Goal: Task Accomplishment & Management: Manage account settings

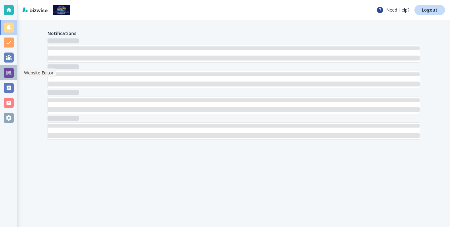
click at [13, 72] on div at bounding box center [8, 72] width 17 height 15
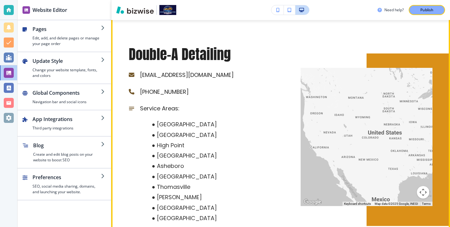
scroll to position [2370, 0]
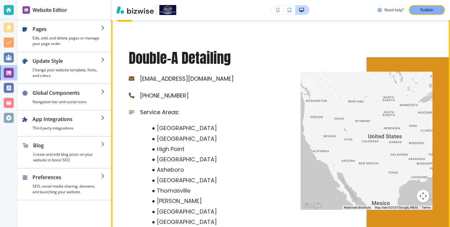
click at [338, 131] on div at bounding box center [366, 140] width 132 height 138
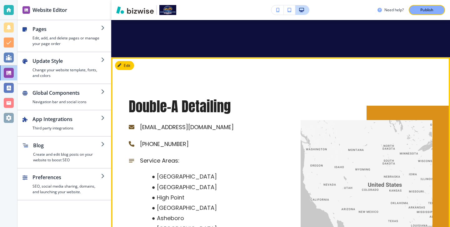
scroll to position [2286, 0]
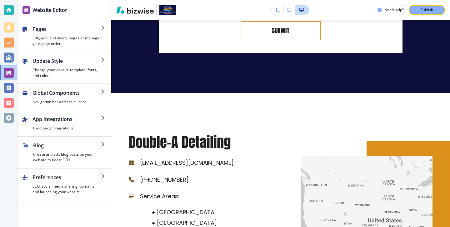
click at [130, 93] on div "Edit Double-A Detailing double.a.detailing23@gmail.com (336) 906-3458 Service A…" at bounding box center [280, 225] width 338 height 264
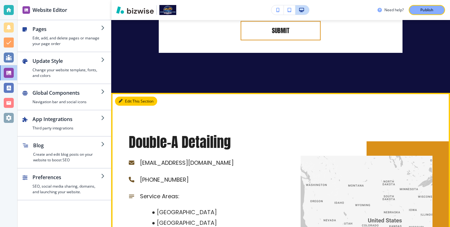
click at [125, 96] on button "Edit This Section" at bounding box center [136, 100] width 42 height 9
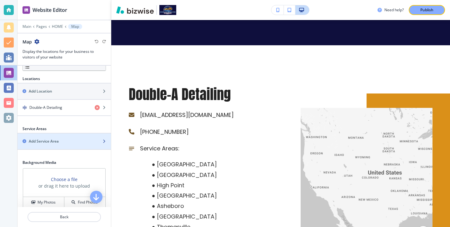
scroll to position [192, 0]
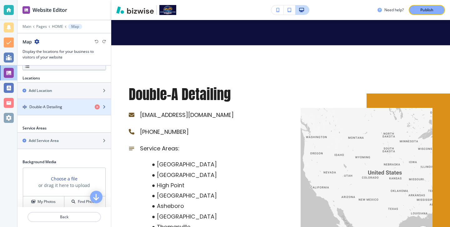
click at [62, 111] on div "button" at bounding box center [63, 112] width 93 height 5
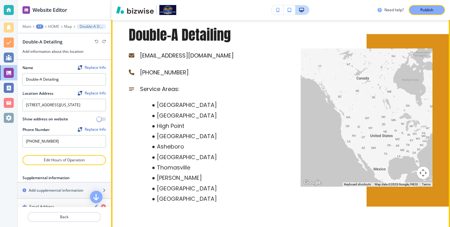
scroll to position [2393, 0]
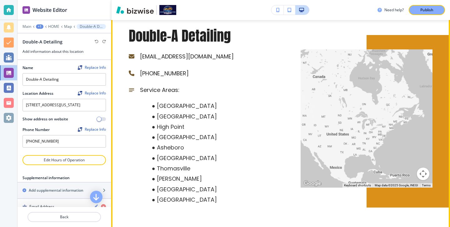
drag, startPoint x: 358, startPoint y: 114, endPoint x: 305, endPoint y: 111, distance: 53.4
click at [305, 111] on div at bounding box center [366, 118] width 132 height 138
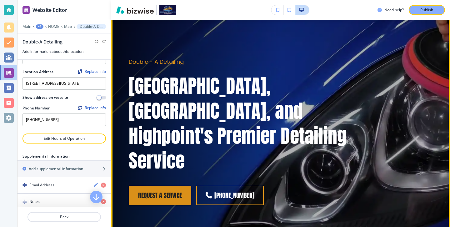
scroll to position [0, 0]
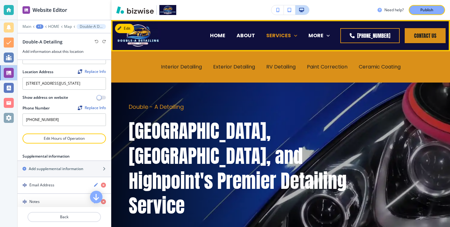
click at [266, 37] on p "SERVICES" at bounding box center [278, 35] width 25 height 7
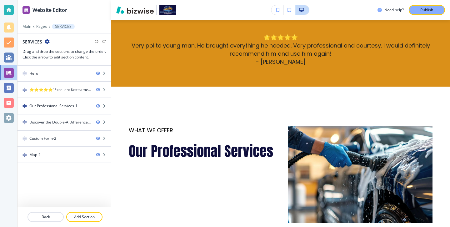
scroll to position [278, 0]
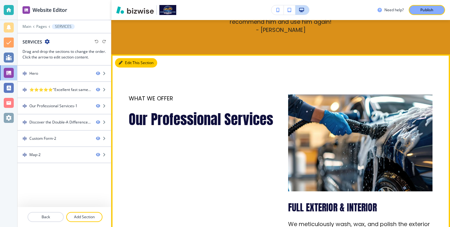
click at [131, 60] on button "Edit This Section" at bounding box center [136, 62] width 42 height 9
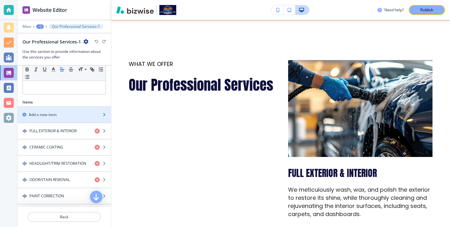
scroll to position [155, 0]
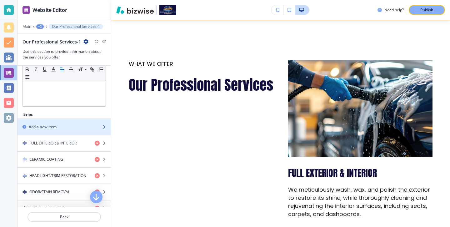
click at [64, 128] on div "Add a new item" at bounding box center [57, 127] width 80 height 6
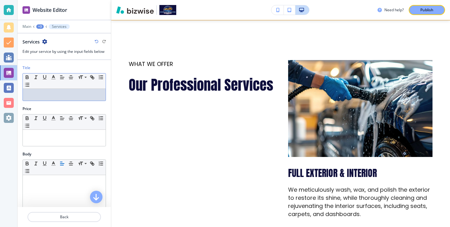
click at [58, 98] on div at bounding box center [64, 95] width 83 height 12
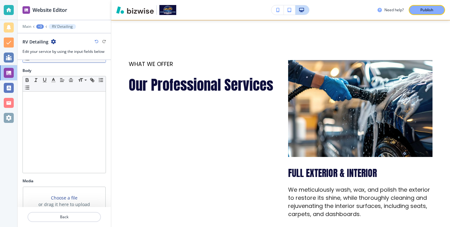
scroll to position [133, 0]
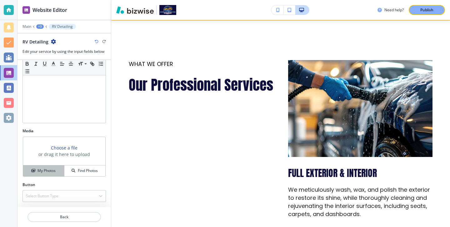
click at [55, 166] on button "My Photos" at bounding box center [43, 170] width 41 height 11
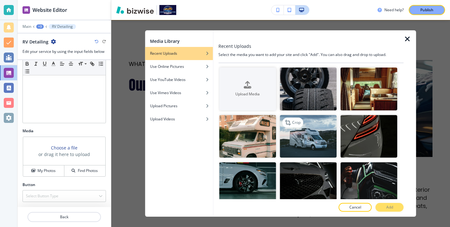
click at [298, 141] on img "button" at bounding box center [307, 136] width 57 height 43
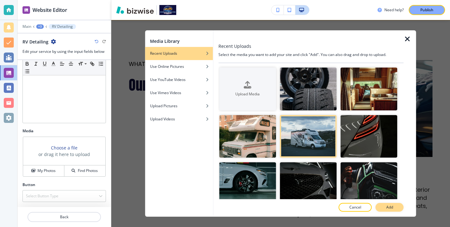
click at [389, 204] on button "Add" at bounding box center [389, 207] width 28 height 9
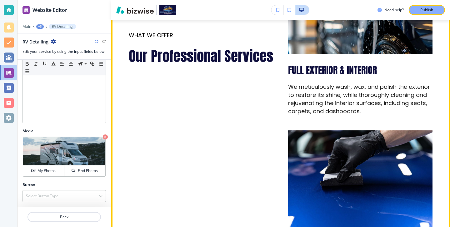
scroll to position [0, 0]
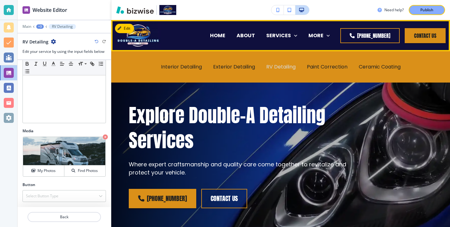
click at [274, 67] on p "RV Detailing" at bounding box center [280, 66] width 29 height 7
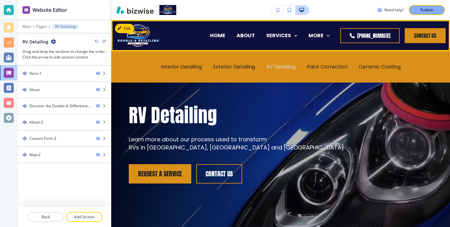
click at [288, 67] on p "RV Detailing" at bounding box center [280, 66] width 29 height 7
click at [266, 34] on p "SERVICES" at bounding box center [278, 35] width 25 height 7
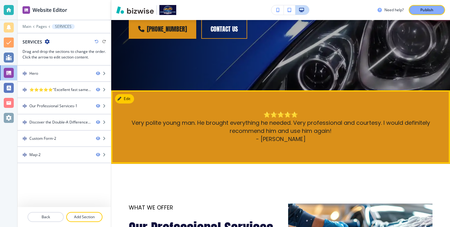
scroll to position [168, 0]
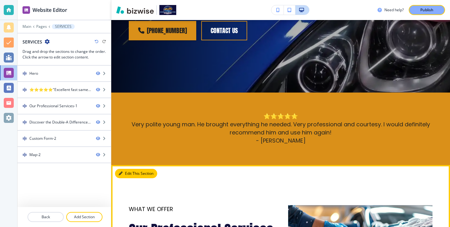
click at [125, 169] on button "Edit This Section" at bounding box center [136, 173] width 42 height 9
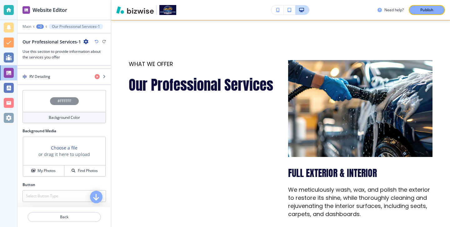
scroll to position [290, 0]
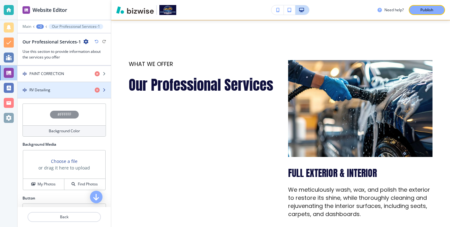
click at [66, 95] on div "button" at bounding box center [63, 95] width 93 height 5
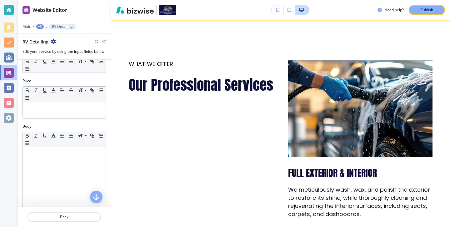
scroll to position [32, 0]
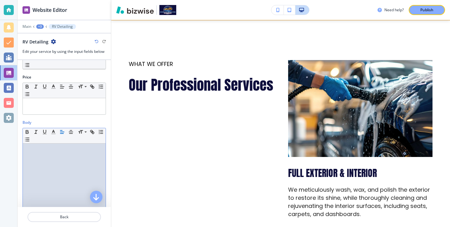
click at [68, 152] on div at bounding box center [64, 183] width 83 height 81
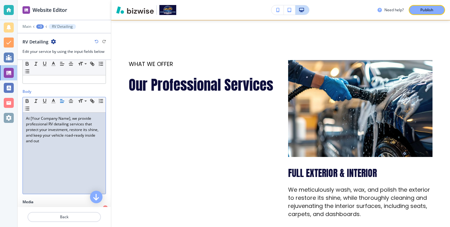
scroll to position [79, 0]
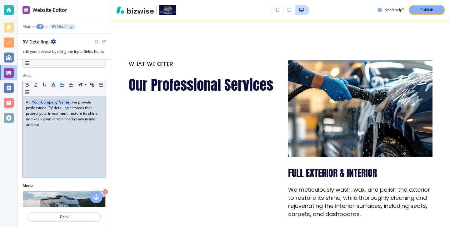
drag, startPoint x: 71, startPoint y: 100, endPoint x: 31, endPoint y: 101, distance: 40.3
click at [31, 101] on p "At [Your Company Name], we provide professional RV detailing services that prot…" at bounding box center [64, 113] width 76 height 28
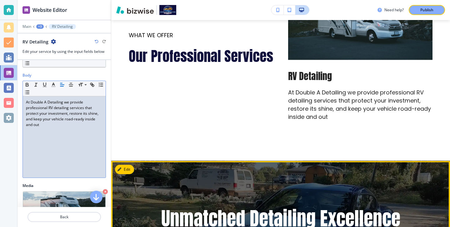
scroll to position [1280, 0]
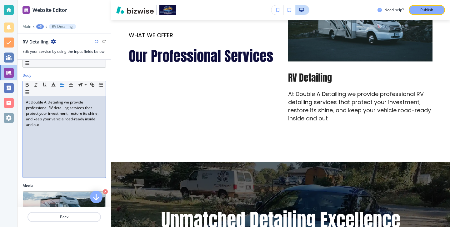
click at [42, 100] on p "At Double A Detailing we provide professional RV detailing services that protec…" at bounding box center [64, 113] width 76 height 28
click at [47, 101] on p "At Double A Detailing we provide professional RV detailing services that protec…" at bounding box center [64, 113] width 76 height 28
click at [45, 101] on p "At Double A Detailing we provide professional RV detailing services that protec…" at bounding box center [64, 113] width 76 height 28
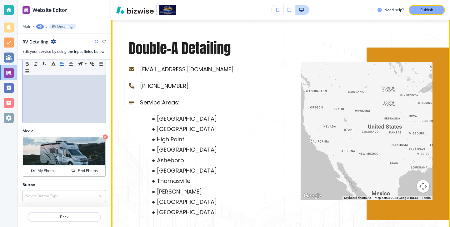
scroll to position [1879, 0]
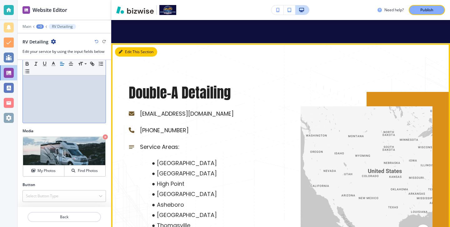
click at [126, 54] on button "Edit This Section" at bounding box center [136, 51] width 42 height 9
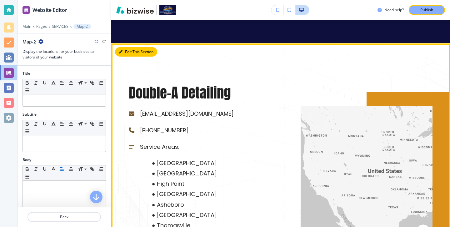
scroll to position [1902, 0]
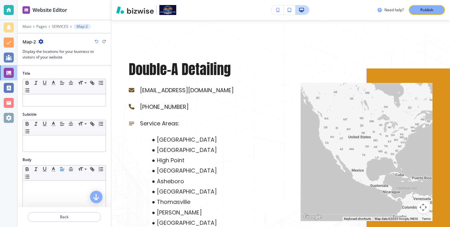
drag, startPoint x: 342, startPoint y: 134, endPoint x: 304, endPoint y: 134, distance: 38.1
click at [304, 134] on div at bounding box center [366, 152] width 132 height 138
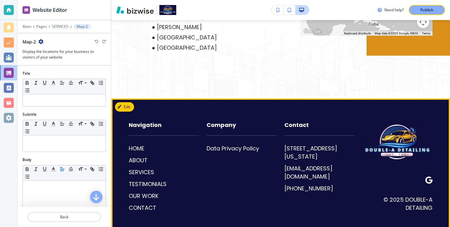
scroll to position [2089, 0]
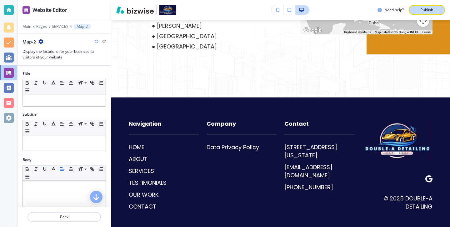
click at [435, 12] on div "Publish" at bounding box center [427, 10] width 20 height 6
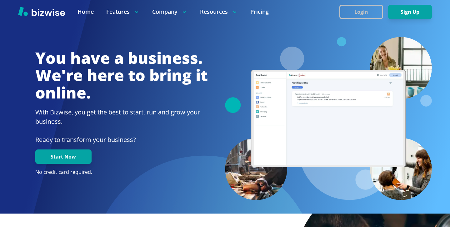
click at [344, 14] on button "Login" at bounding box center [361, 12] width 44 height 14
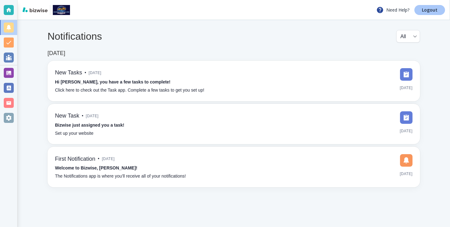
click at [443, 12] on link "Logout" at bounding box center [429, 10] width 31 height 10
